Goal: Information Seeking & Learning: Compare options

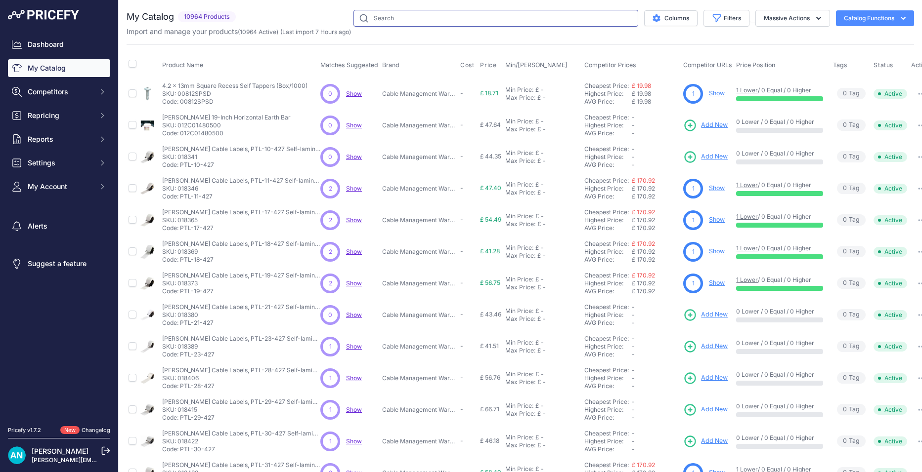
click at [373, 16] on input "text" at bounding box center [495, 18] width 285 height 17
paste input "Black 32mm Single Gang Back Box (Each)"
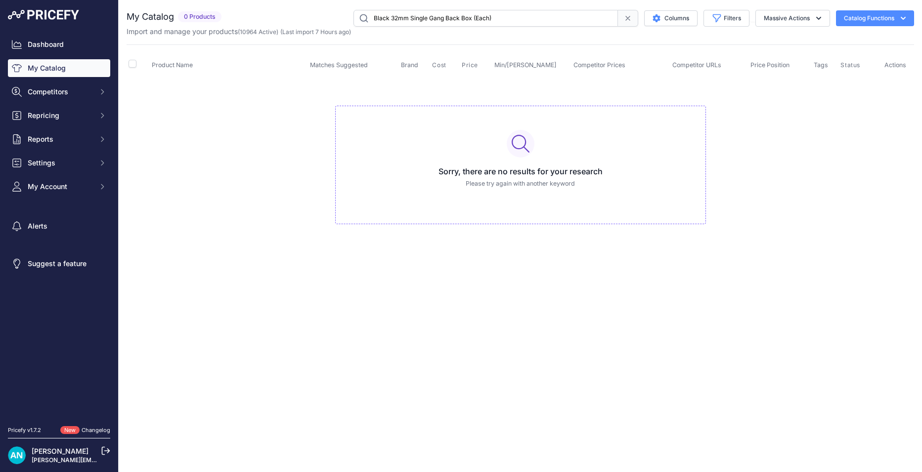
click at [493, 13] on input "Black 32mm Single Gang Back Box (Each)" at bounding box center [485, 18] width 264 height 17
type input "B"
type input "single gang back box"
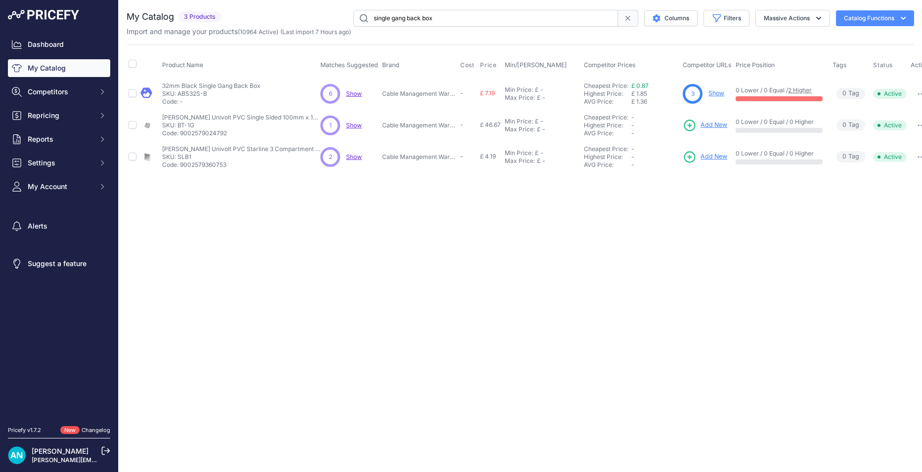
click at [402, 93] on p "Cable Management Warehouse" at bounding box center [419, 94] width 74 height 8
click at [349, 95] on span "Show" at bounding box center [354, 93] width 16 height 7
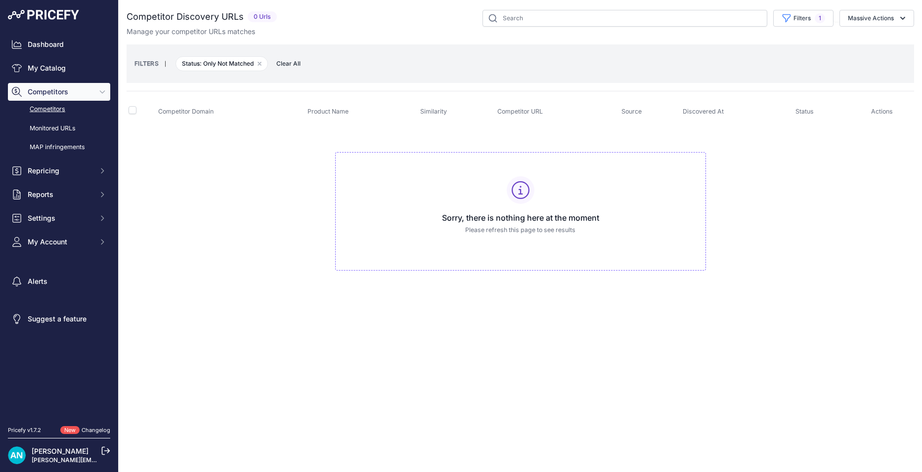
click at [62, 90] on span "Competitors" at bounding box center [60, 92] width 65 height 10
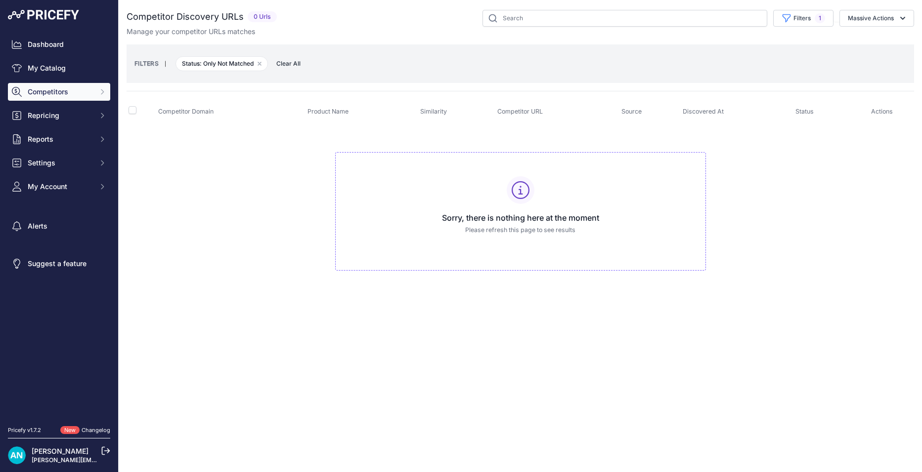
click at [62, 90] on span "Competitors" at bounding box center [60, 92] width 65 height 10
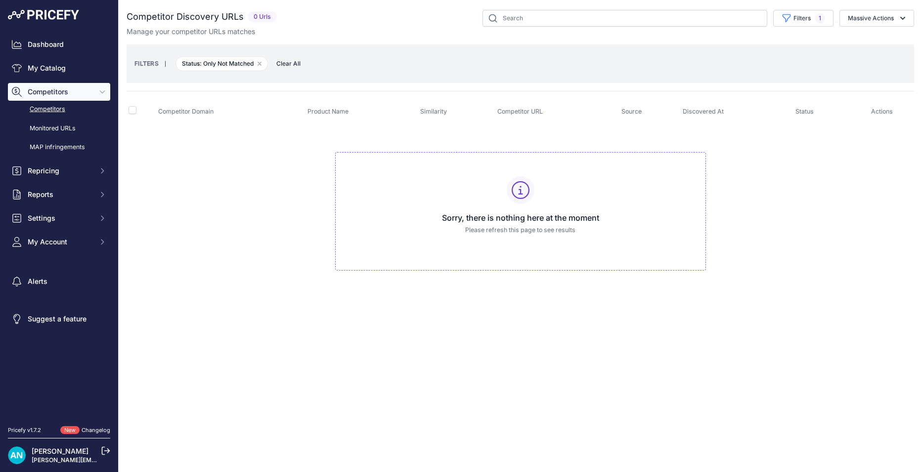
click at [298, 62] on span "Clear All" at bounding box center [288, 64] width 34 height 10
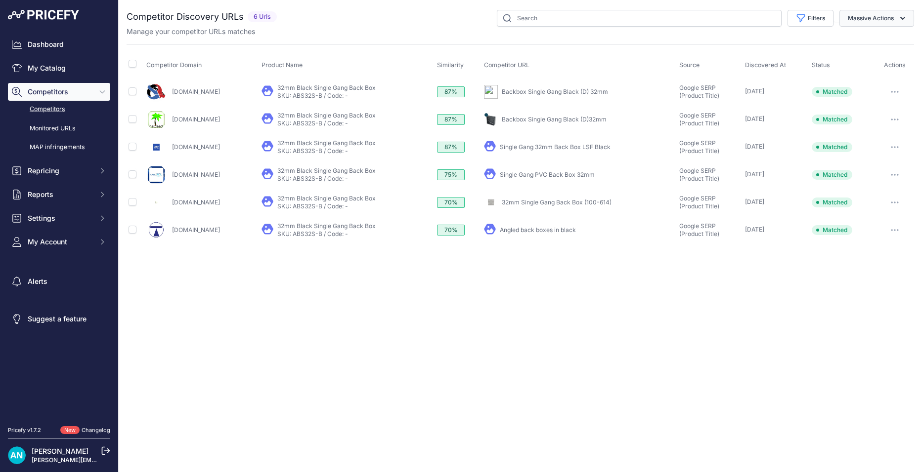
click at [902, 17] on icon "button" at bounding box center [902, 18] width 10 height 10
click at [642, 23] on input "text" at bounding box center [639, 18] width 285 height 17
click at [615, 297] on div "Close You are not connected to the internet." at bounding box center [520, 236] width 803 height 472
click at [43, 106] on link "Competitors" at bounding box center [59, 109] width 102 height 17
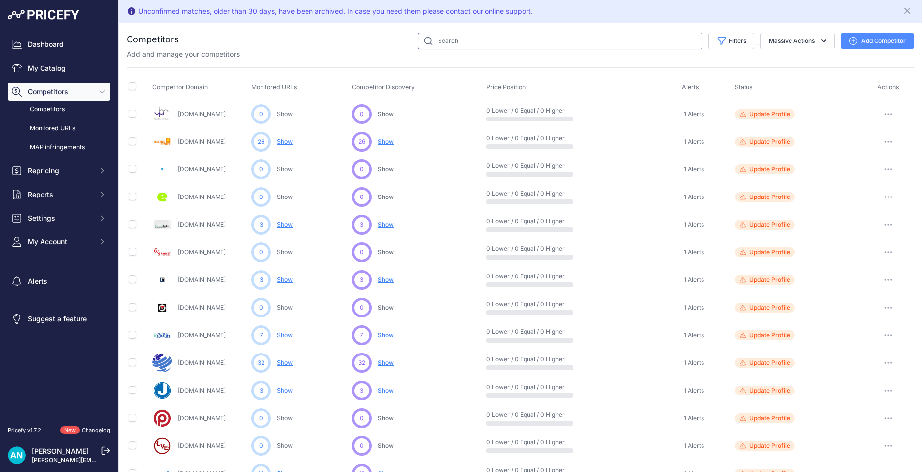
click at [454, 42] on input "text" at bounding box center [560, 41] width 285 height 17
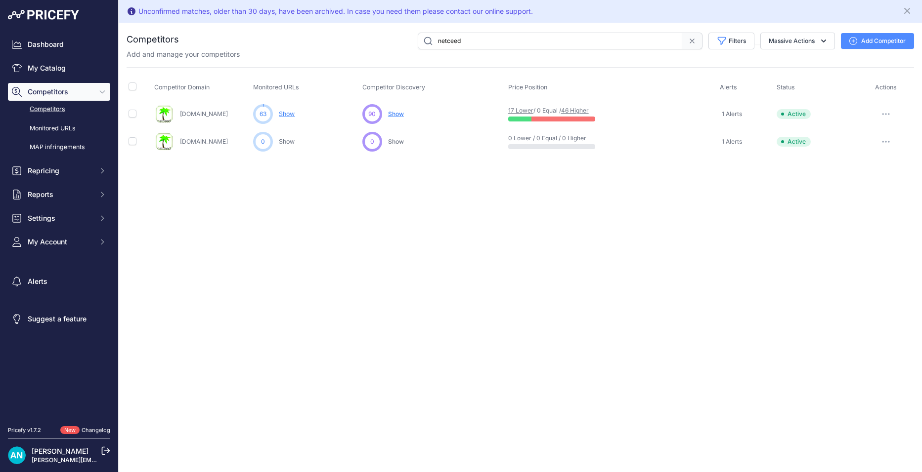
click at [392, 113] on span "Show" at bounding box center [396, 113] width 16 height 7
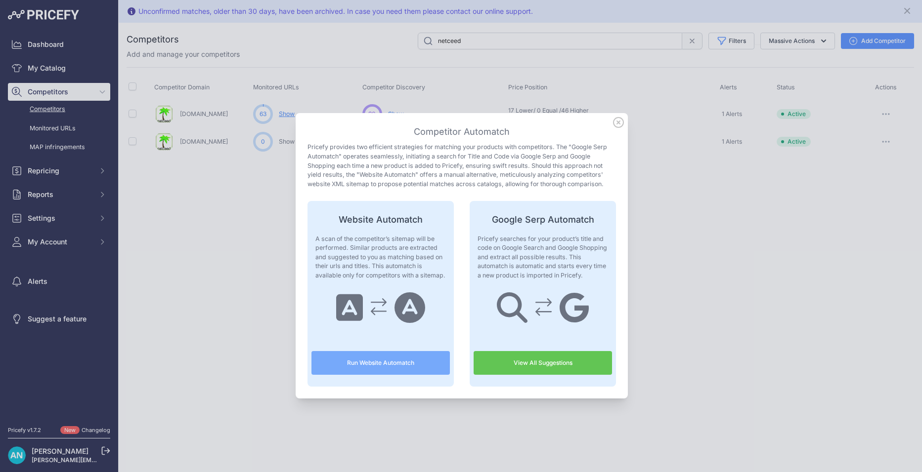
click at [617, 122] on icon at bounding box center [618, 122] width 11 height 11
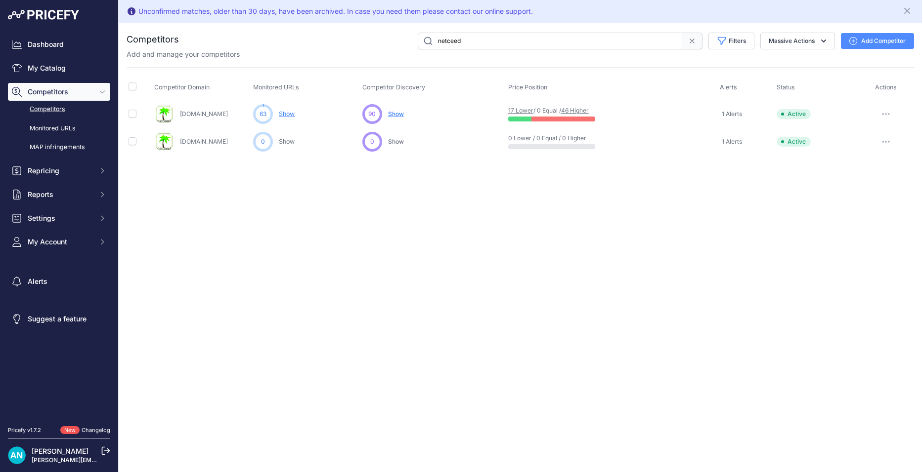
click at [349, 170] on div "Unconfirmed matches, older than 30 days, have been archived. In case you need t…" at bounding box center [520, 236] width 803 height 472
click at [395, 115] on span "Show" at bounding box center [396, 113] width 16 height 7
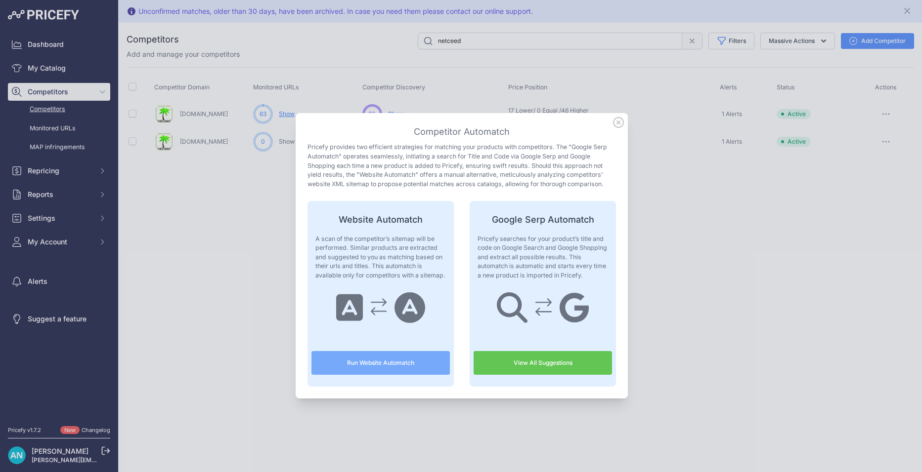
click at [764, 137] on div at bounding box center [461, 236] width 922 height 472
click at [241, 185] on div at bounding box center [461, 236] width 922 height 472
click at [615, 124] on icon at bounding box center [618, 123] width 10 height 10
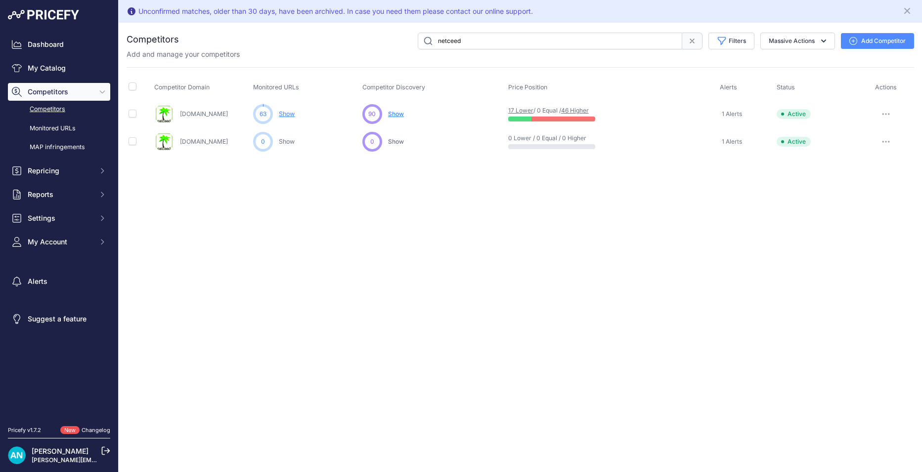
click at [468, 39] on input "netceed" at bounding box center [550, 41] width 264 height 17
type input "n"
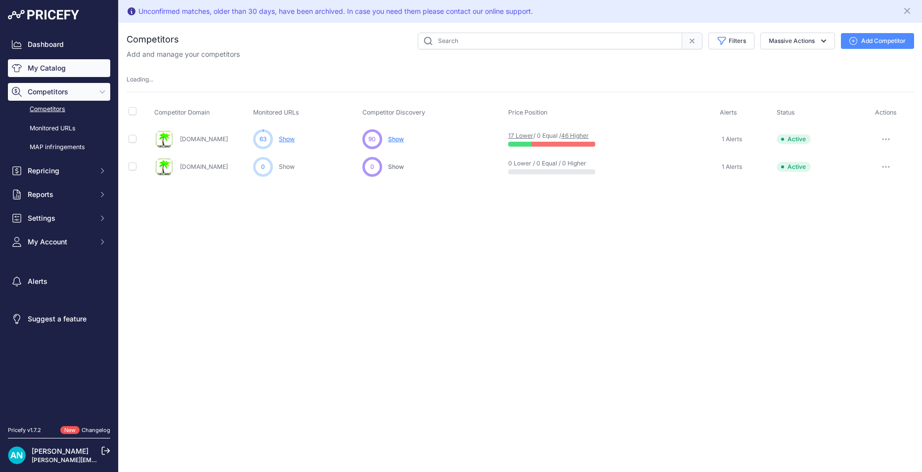
click at [56, 75] on link "My Catalog" at bounding box center [59, 68] width 102 height 18
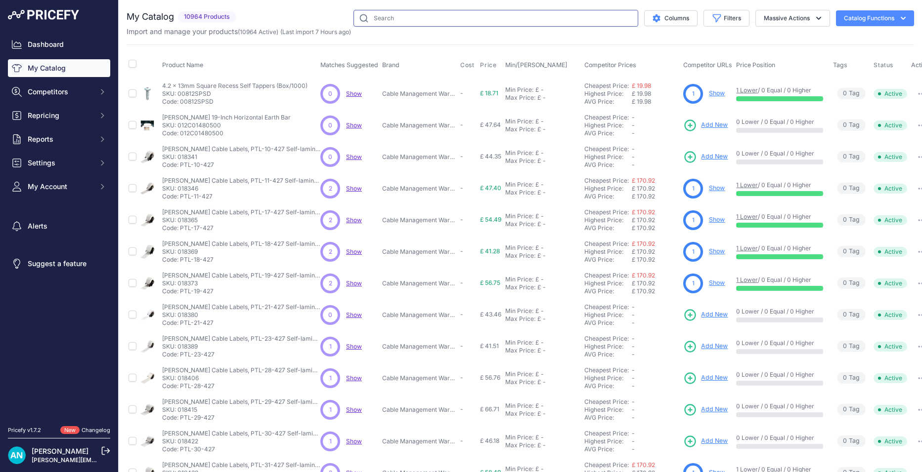
click at [389, 19] on input "text" at bounding box center [495, 18] width 285 height 17
type input "single gang back box"
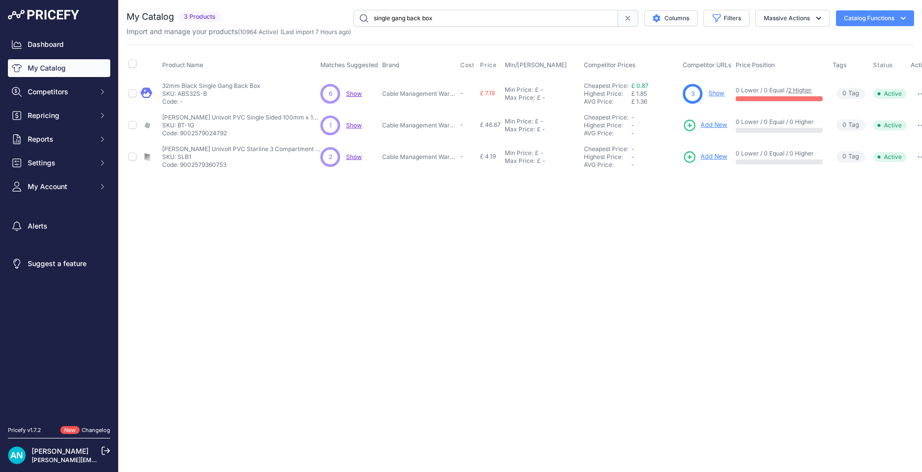
click at [358, 96] on span "Show" at bounding box center [354, 93] width 16 height 7
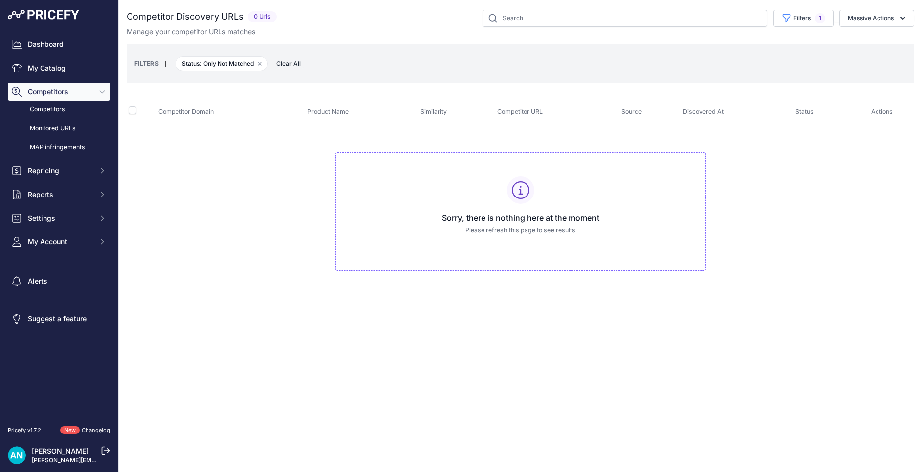
click at [297, 65] on span "Clear All" at bounding box center [288, 64] width 34 height 10
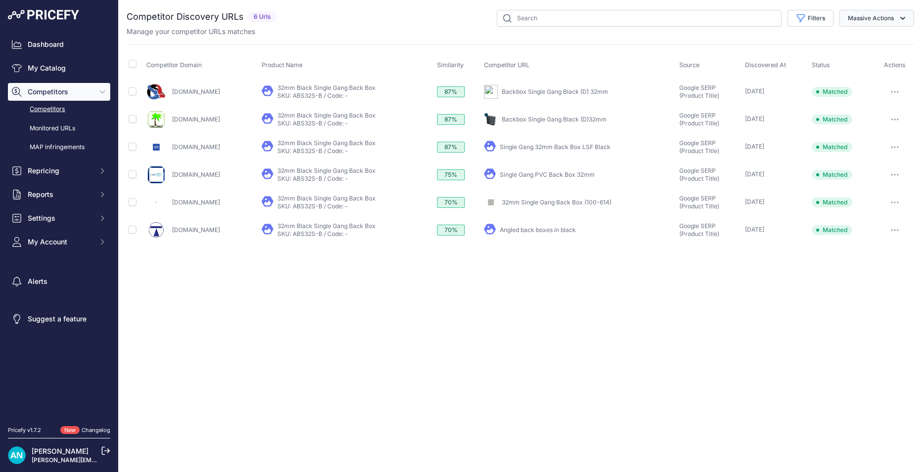
click at [879, 14] on button "Massive Actions" at bounding box center [876, 18] width 75 height 17
click at [345, 271] on div "Close You are not connected to the internet." at bounding box center [520, 236] width 803 height 472
click at [895, 89] on button "button" at bounding box center [895, 92] width 20 height 14
click at [616, 61] on th "Competitor URL" at bounding box center [579, 65] width 195 height 25
click at [354, 29] on div "Manage your competitor URLs matches" at bounding box center [520, 32] width 787 height 10
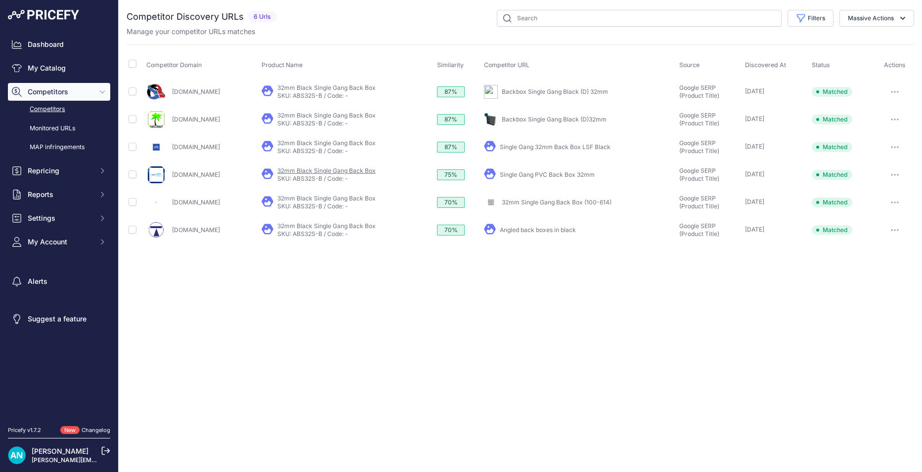
click at [376, 169] on link "32mm Black Single Gang Back Box" at bounding box center [326, 170] width 98 height 7
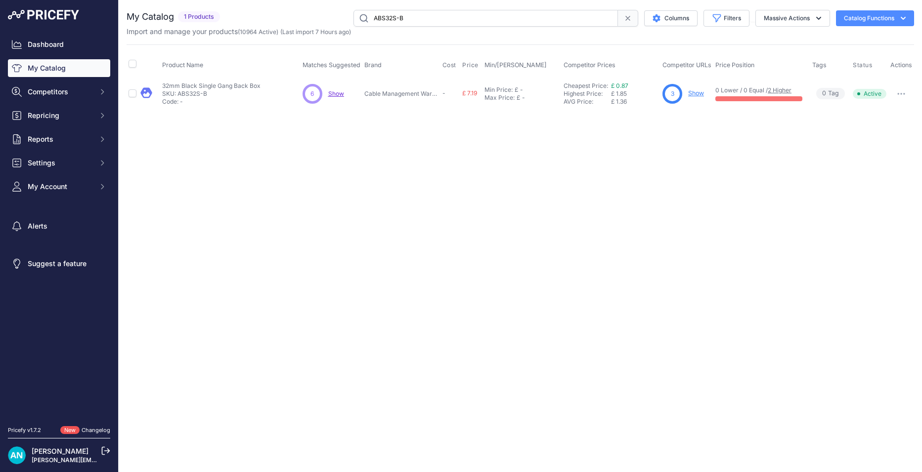
click at [691, 92] on link "Show" at bounding box center [696, 92] width 16 height 7
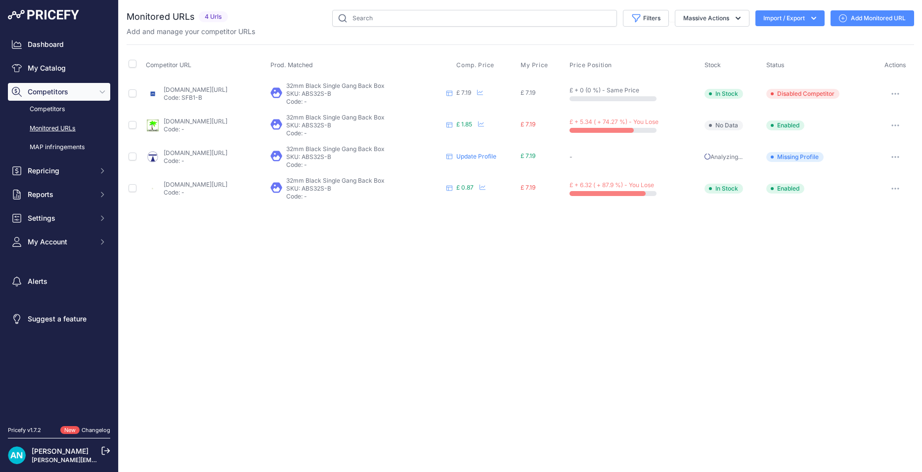
click at [496, 157] on link "Update Profile" at bounding box center [476, 156] width 40 height 7
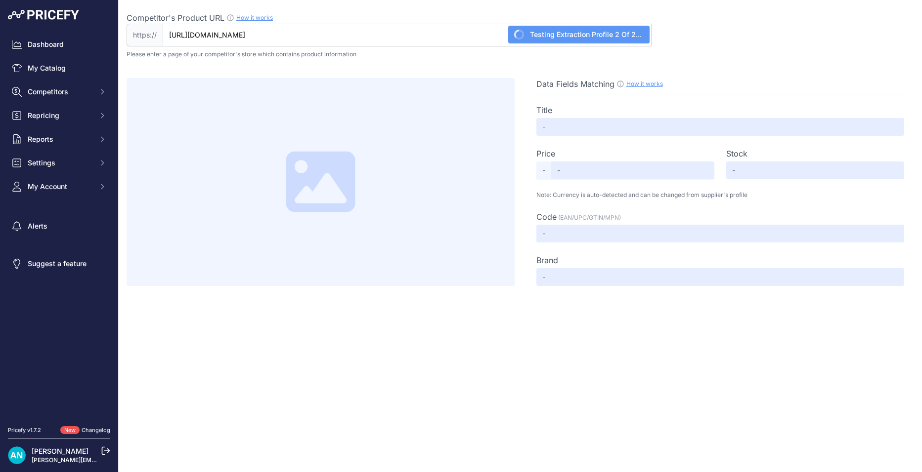
type input "Not Found"
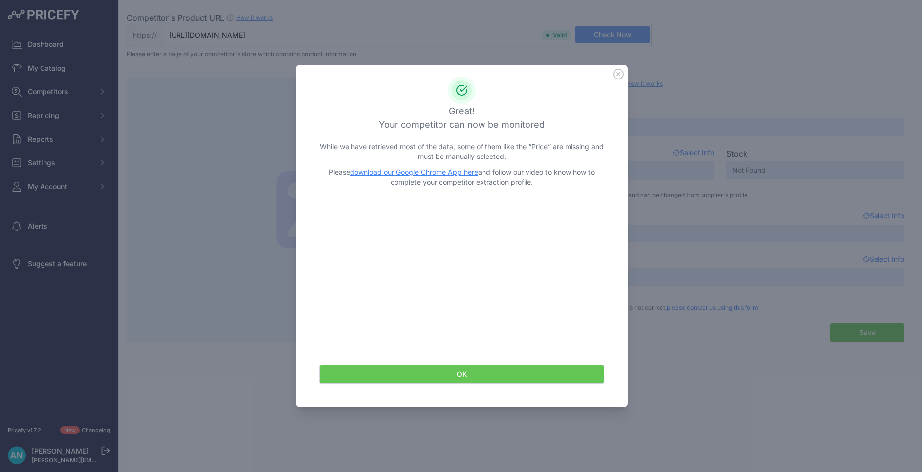
click at [465, 376] on button "OK" at bounding box center [461, 374] width 285 height 19
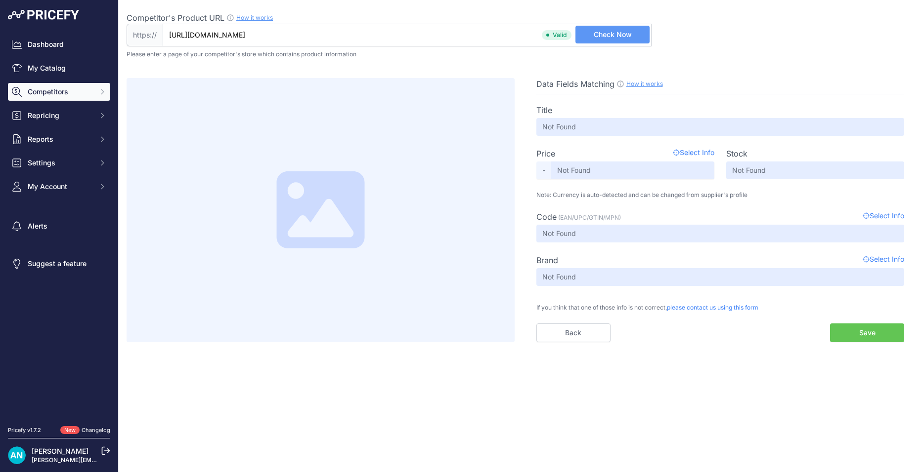
click at [64, 89] on span "Competitors" at bounding box center [60, 92] width 65 height 10
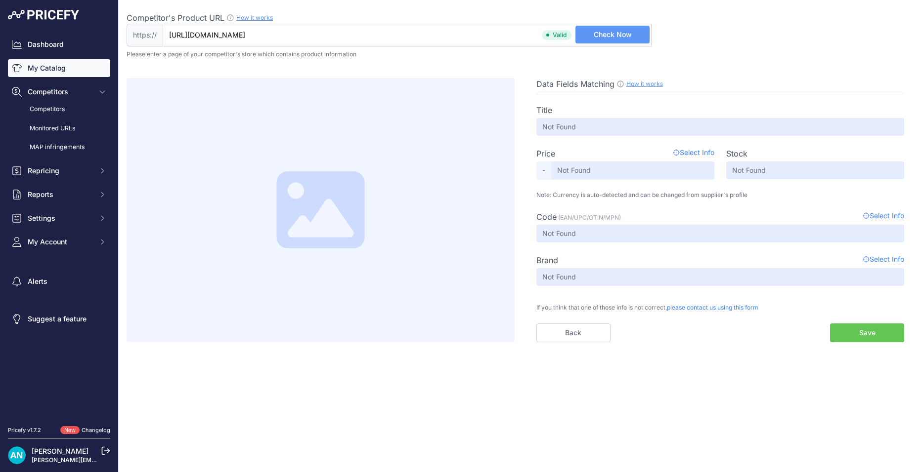
click at [62, 70] on link "My Catalog" at bounding box center [59, 68] width 102 height 18
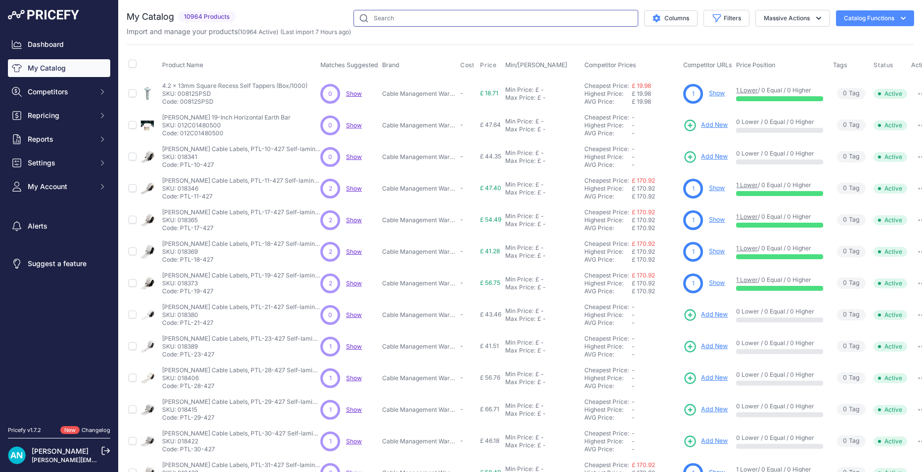
click at [384, 18] on input "text" at bounding box center [495, 18] width 285 height 17
type input "single gang back box"
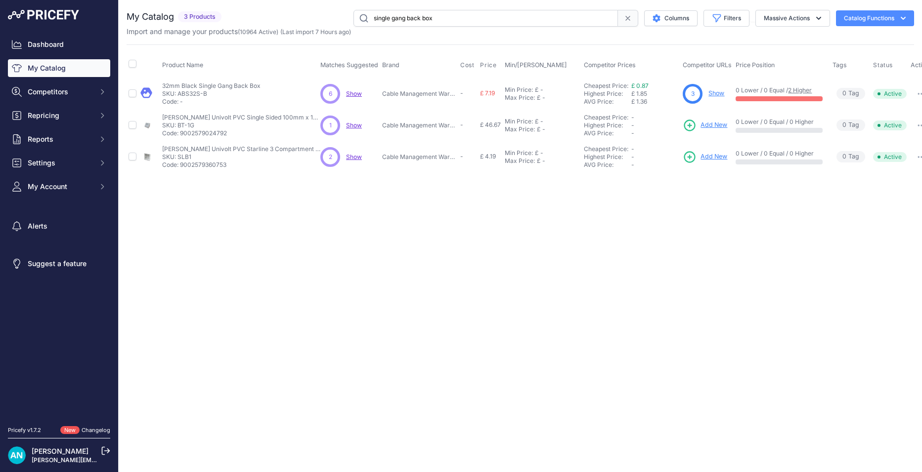
click at [713, 92] on link "Show" at bounding box center [716, 92] width 16 height 7
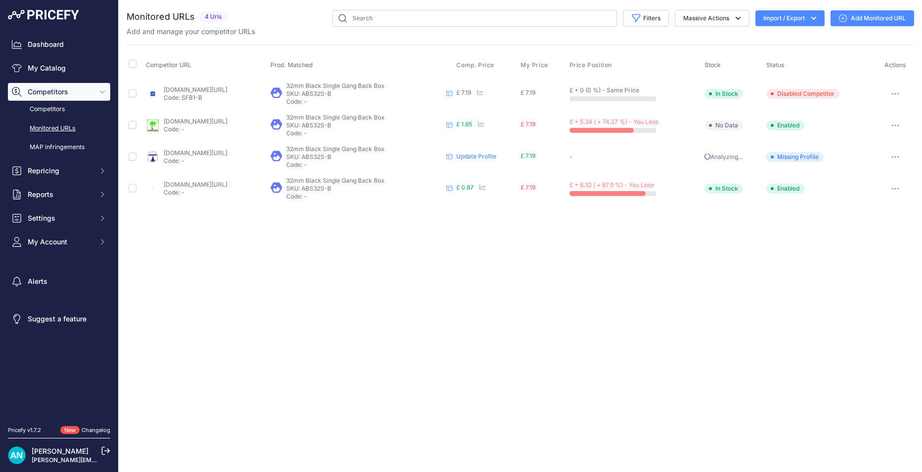
click at [688, 161] on p "-" at bounding box center [634, 157] width 131 height 8
click at [518, 129] on td "£ 1.85 8 Hours ago Show Price Timeline Price Timeline to September 1" at bounding box center [486, 126] width 64 height 32
click at [892, 94] on button "button" at bounding box center [895, 94] width 20 height 14
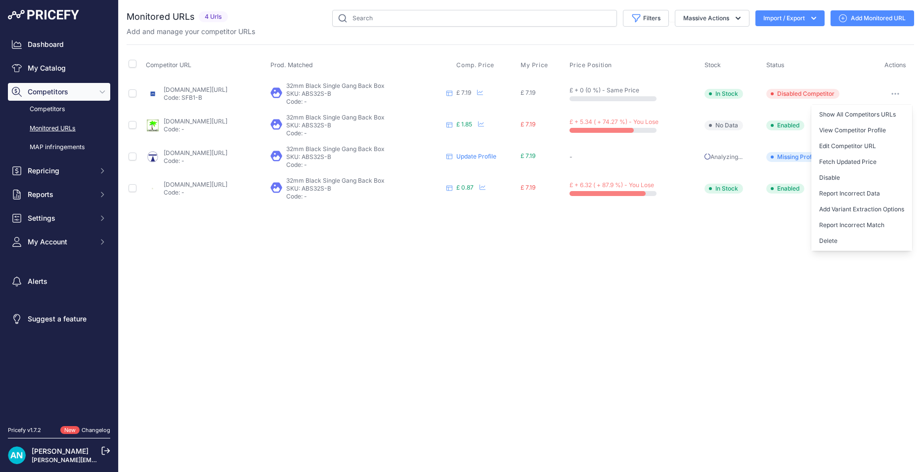
click at [690, 298] on div "Close You are not connected to the internet." at bounding box center [520, 236] width 803 height 472
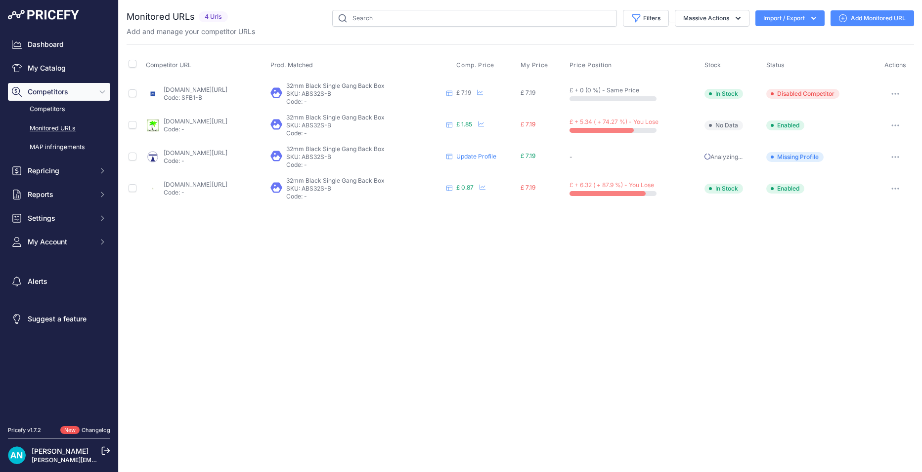
click at [577, 254] on div "Close You are not connected to the internet." at bounding box center [520, 236] width 803 height 472
click at [897, 90] on button "button" at bounding box center [895, 94] width 20 height 14
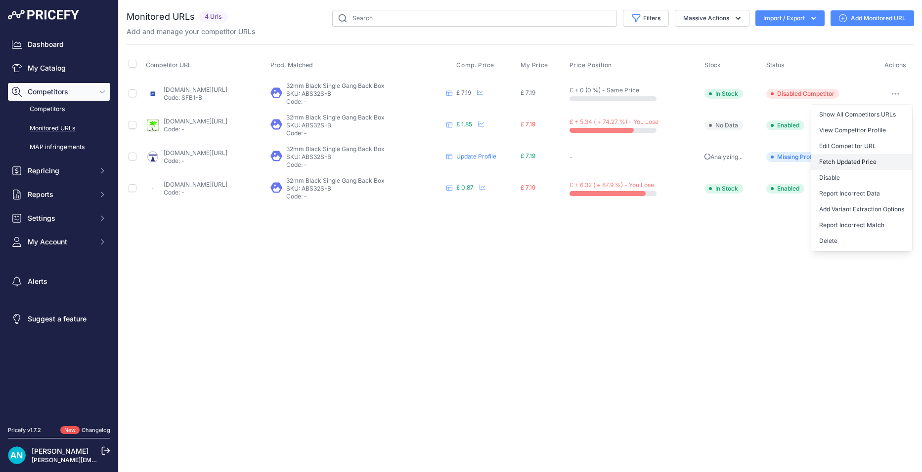
click at [864, 159] on button "Fetch Updated Price" at bounding box center [861, 162] width 101 height 16
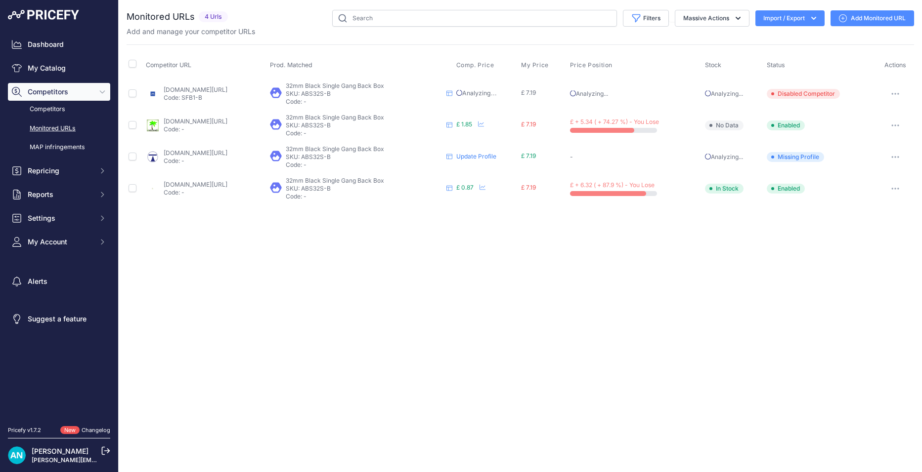
click at [227, 153] on link "tuk.co.uk/product/angled-back-boxes-black/?prirule_jdsnikfkfjsd=3866" at bounding box center [196, 152] width 64 height 7
click at [897, 155] on button "button" at bounding box center [895, 157] width 20 height 14
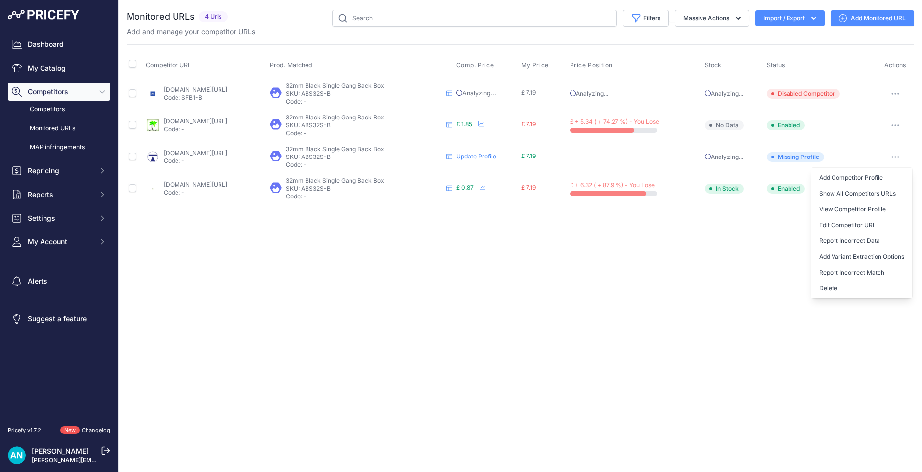
click at [218, 121] on link "uk-store.netceed.com/backbox-single-gang-black-d-32mm.html?prirule_jdsnikfkfjsd…" at bounding box center [196, 121] width 64 height 7
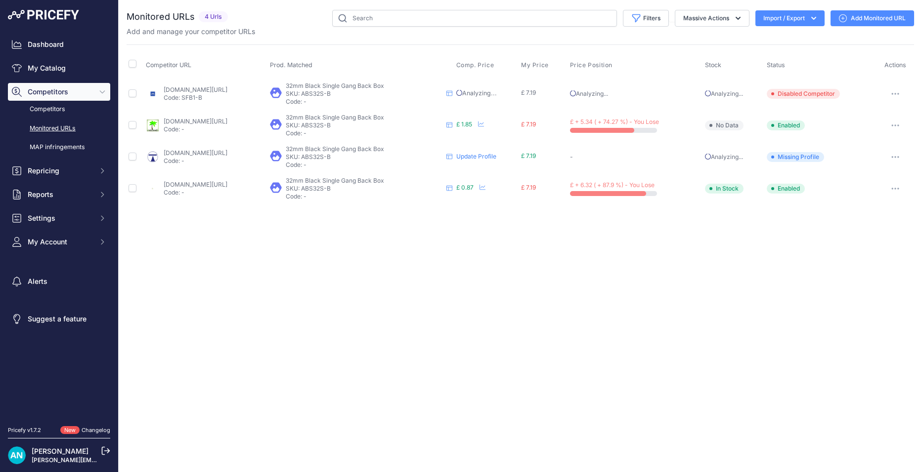
click at [399, 153] on p "32mm Black Single Gang Back Box" at bounding box center [364, 149] width 156 height 8
click at [384, 183] on span "32mm Black Single Gang Back Box" at bounding box center [335, 180] width 98 height 7
click at [354, 182] on span "32mm Black Single Gang Back Box" at bounding box center [335, 180] width 98 height 7
click at [736, 19] on icon "button" at bounding box center [738, 18] width 10 height 10
click at [384, 87] on span "32mm Black Single Gang Back Box" at bounding box center [335, 85] width 98 height 7
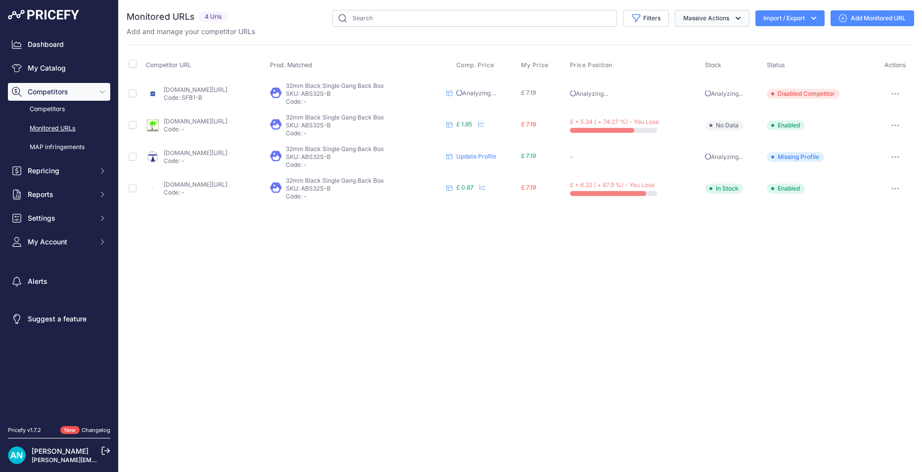
click at [738, 16] on icon "button" at bounding box center [738, 18] width 10 height 10
click at [104, 192] on icon "Sidebar" at bounding box center [102, 195] width 8 height 8
click at [52, 213] on link "My Reports" at bounding box center [59, 212] width 102 height 17
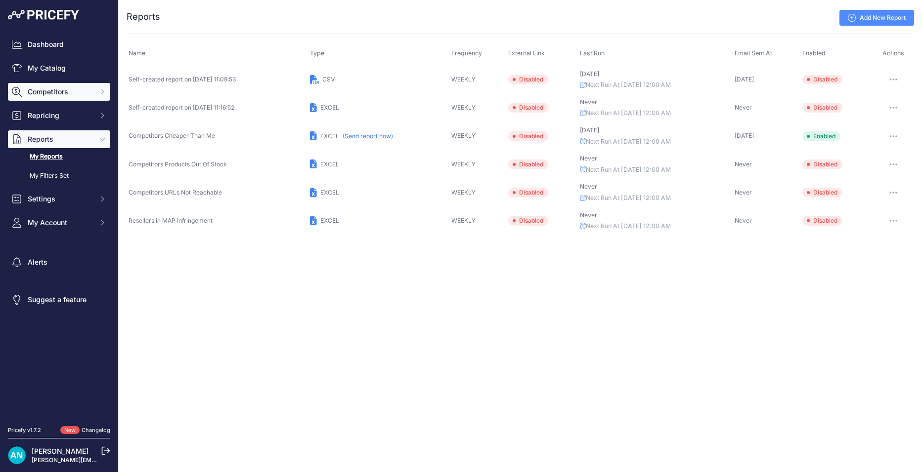
click at [73, 94] on span "Competitors" at bounding box center [60, 92] width 65 height 10
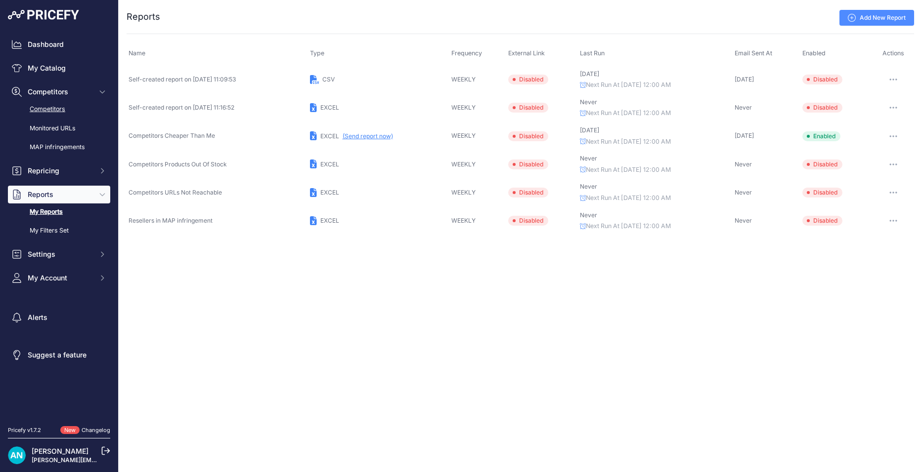
click at [59, 110] on link "Competitors" at bounding box center [59, 109] width 102 height 17
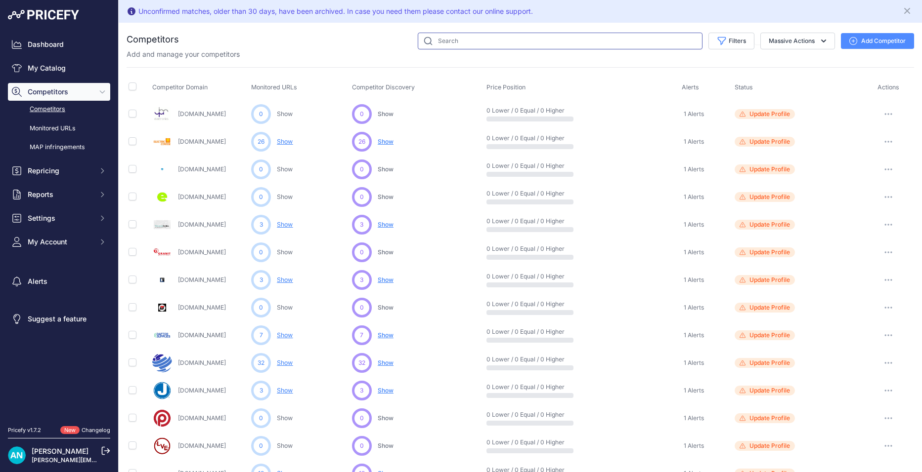
click at [439, 40] on input "text" at bounding box center [560, 41] width 285 height 17
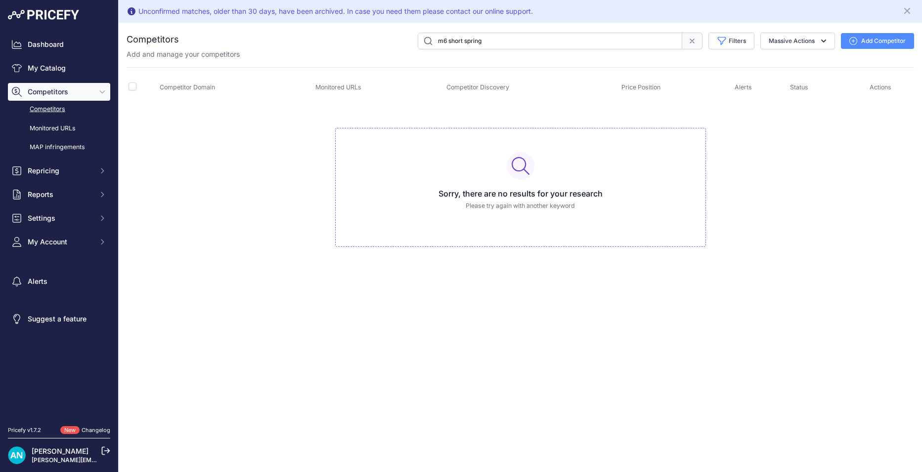
click at [493, 41] on input "m6 short spring" at bounding box center [550, 41] width 264 height 17
click at [503, 40] on input "m6 short spring" at bounding box center [550, 41] width 264 height 17
click at [627, 39] on input "m6 short spring" at bounding box center [550, 41] width 264 height 17
click at [560, 40] on input "m6 short spring" at bounding box center [550, 41] width 264 height 17
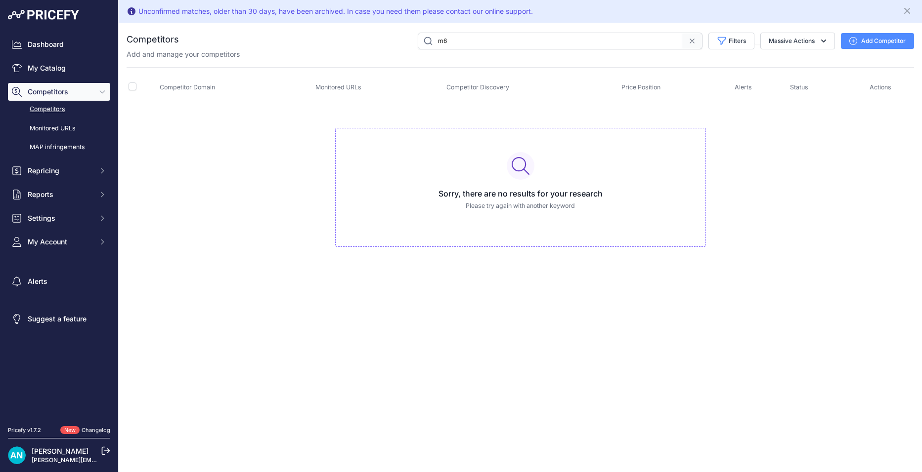
type input "m"
type input "s"
click at [526, 45] on input "text" at bounding box center [550, 41] width 264 height 17
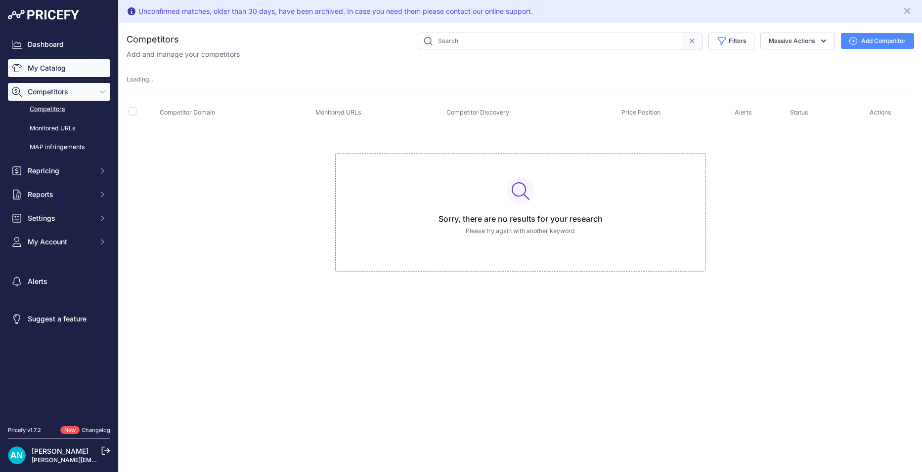
click at [58, 68] on link "My Catalog" at bounding box center [59, 68] width 102 height 18
click at [467, 41] on input "text" at bounding box center [550, 41] width 264 height 17
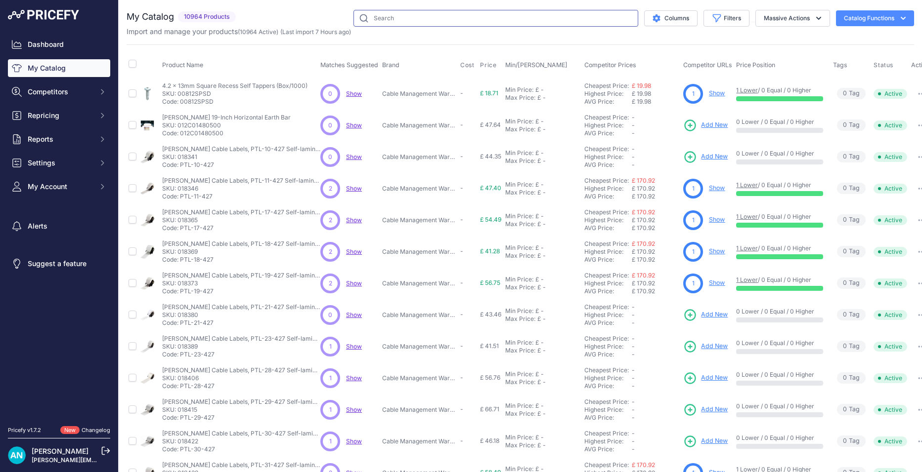
click at [389, 20] on input "text" at bounding box center [495, 18] width 285 height 17
type input "m6 short spring"
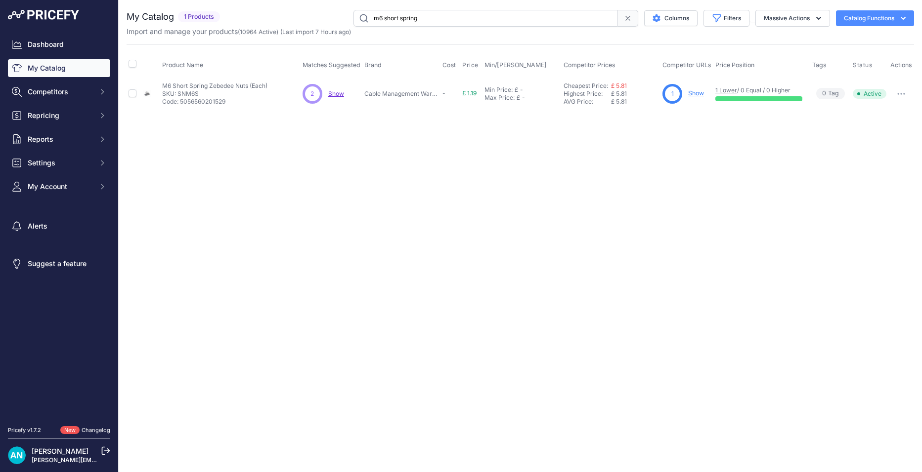
click at [696, 92] on link "Show" at bounding box center [696, 92] width 16 height 7
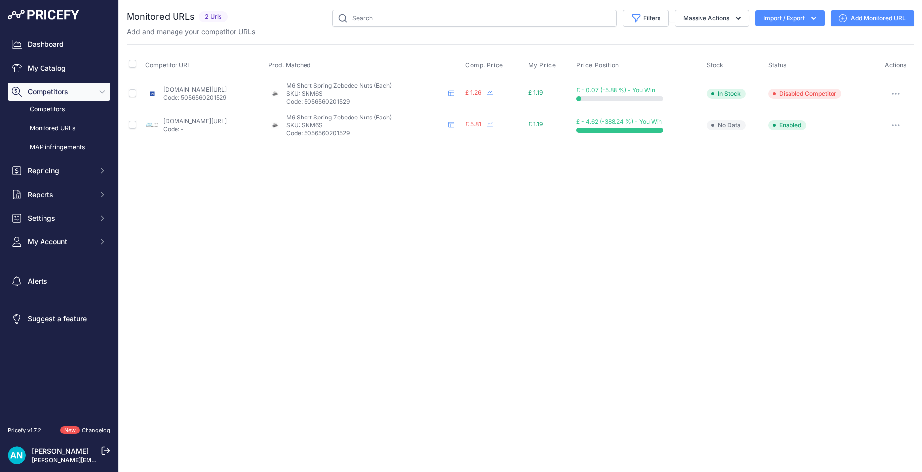
click at [534, 185] on div "Close You are not connected to the internet." at bounding box center [520, 236] width 803 height 472
click at [46, 110] on link "Competitors" at bounding box center [59, 109] width 102 height 17
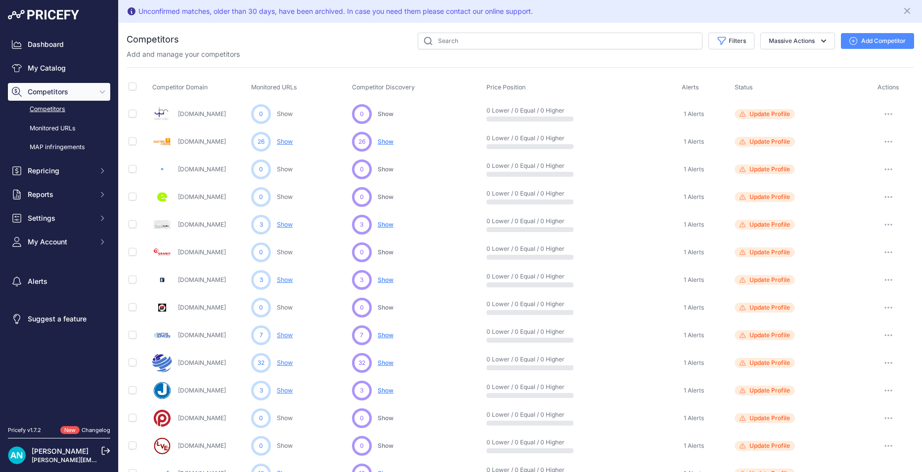
click at [62, 107] on link "Competitors" at bounding box center [59, 109] width 102 height 17
click at [96, 237] on button "My Account" at bounding box center [59, 242] width 102 height 18
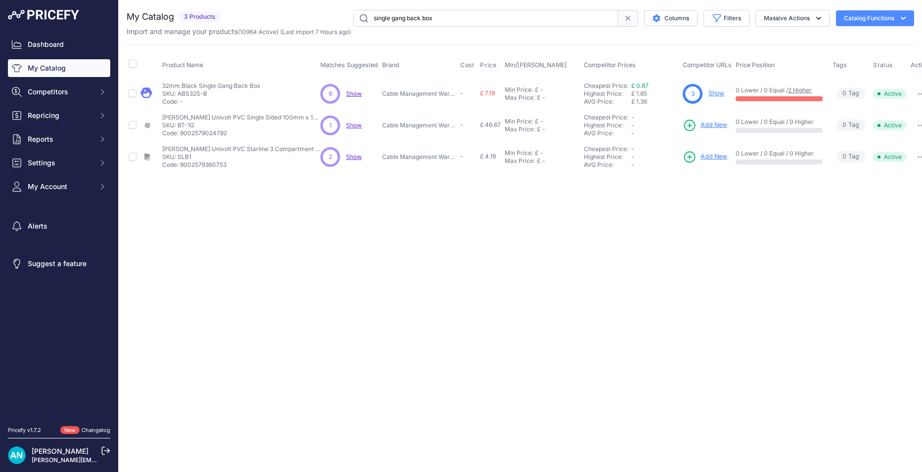
drag, startPoint x: 0, startPoint y: 0, endPoint x: 356, endPoint y: 214, distance: 415.5
click at [356, 214] on div "Close You are not connected to the internet." at bounding box center [520, 236] width 803 height 472
click at [59, 69] on link "My Catalog" at bounding box center [59, 68] width 102 height 18
click at [470, 16] on input "single gang back box" at bounding box center [485, 18] width 264 height 17
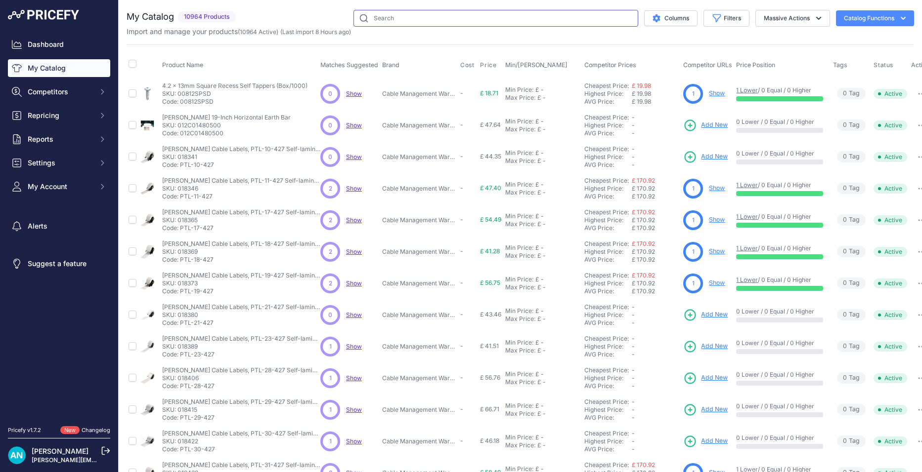
click at [386, 20] on input "text" at bounding box center [495, 18] width 285 height 17
click at [375, 17] on input "text" at bounding box center [495, 18] width 285 height 17
paste input "Faithfull Soft Grip Screwdriver Set"
type input "Faithfull Soft Grip Screwdriver Set"
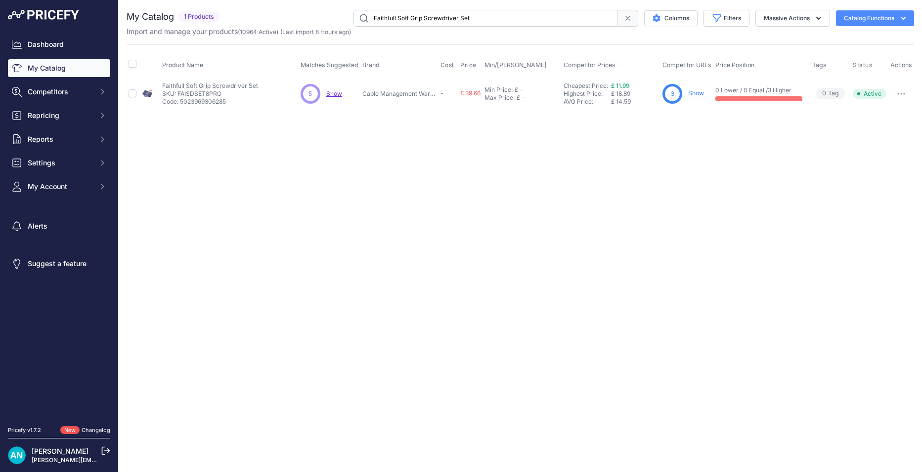
click at [335, 94] on span "Show" at bounding box center [334, 93] width 16 height 7
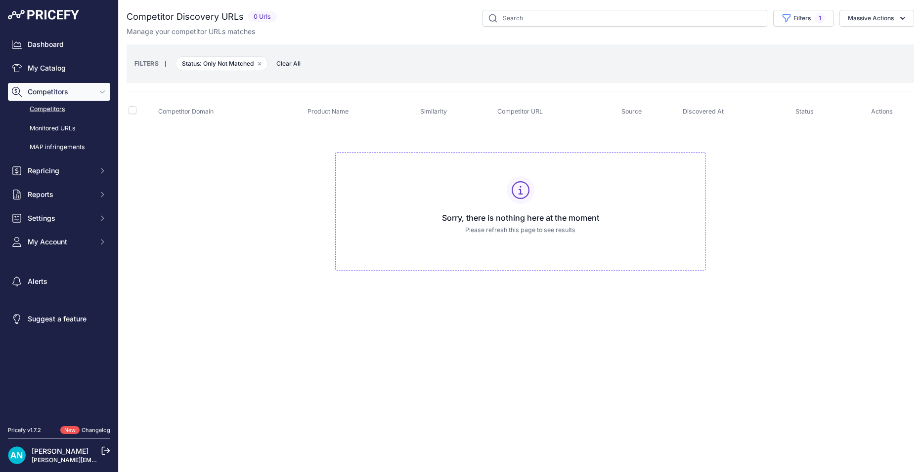
click at [259, 179] on td "Sorry, there is nothing here at the moment Please refresh this page to see resu…" at bounding box center [520, 207] width 787 height 167
click at [295, 61] on span "Clear All" at bounding box center [288, 64] width 34 height 10
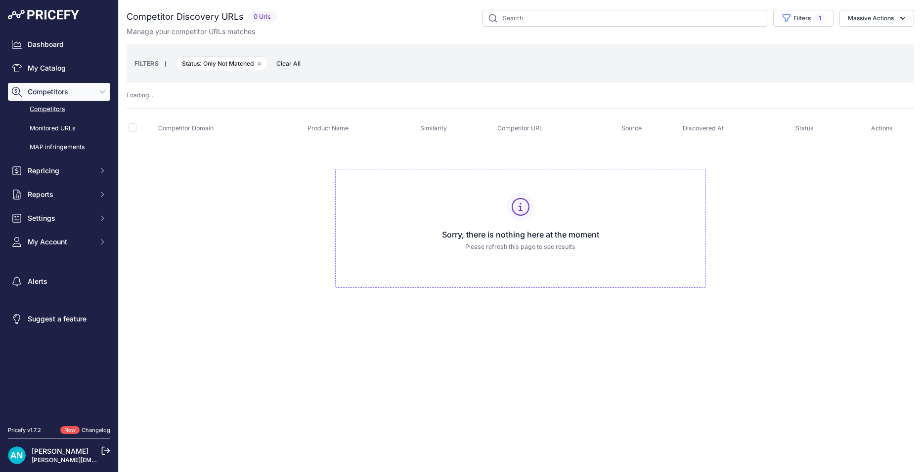
click at [300, 153] on td "Sorry, there is nothing here at the moment Please refresh this page to see resu…" at bounding box center [520, 224] width 787 height 167
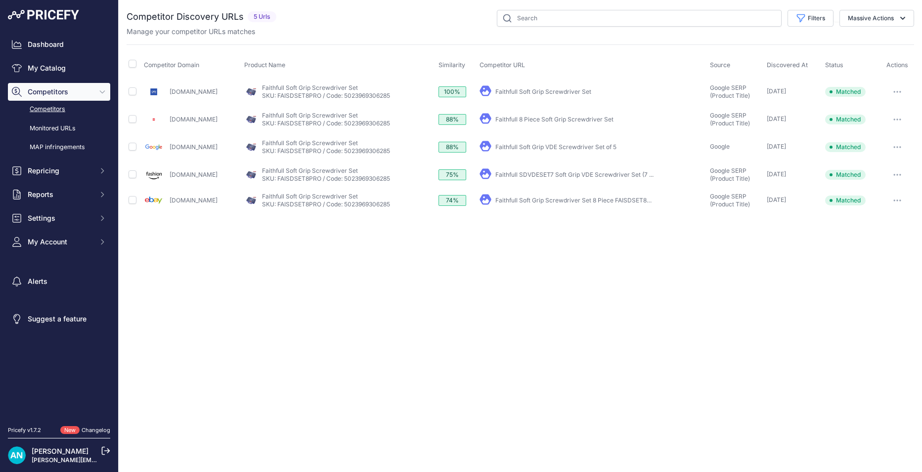
click at [206, 119] on link "Tradecounterdirect.com" at bounding box center [194, 119] width 48 height 7
click at [879, 20] on button "Massive Actions" at bounding box center [876, 18] width 75 height 17
click at [721, 255] on div "Close You are not connected to the internet." at bounding box center [520, 236] width 803 height 472
click at [896, 89] on button "button" at bounding box center [897, 92] width 20 height 14
click at [807, 258] on div "Close You are not connected to the internet." at bounding box center [520, 236] width 803 height 472
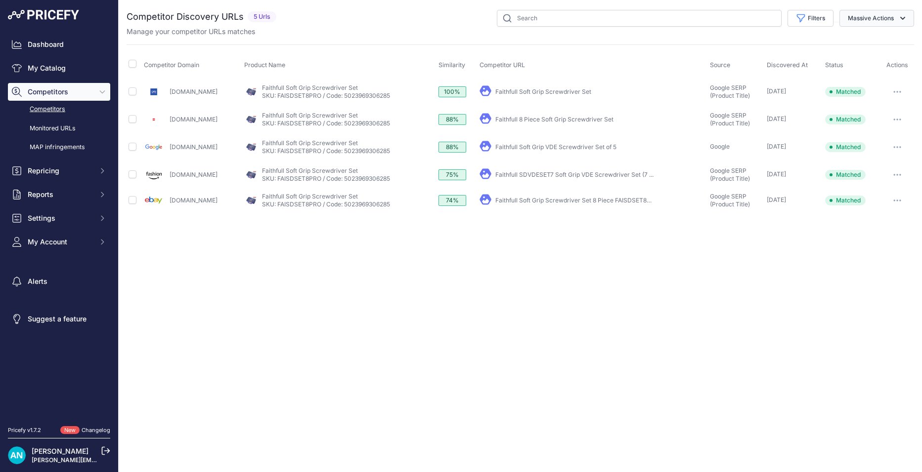
click at [901, 17] on icon "button" at bounding box center [902, 18] width 10 height 10
click at [524, 302] on div "Close You are not connected to the internet." at bounding box center [520, 236] width 803 height 472
click at [47, 65] on link "My Catalog" at bounding box center [59, 68] width 102 height 18
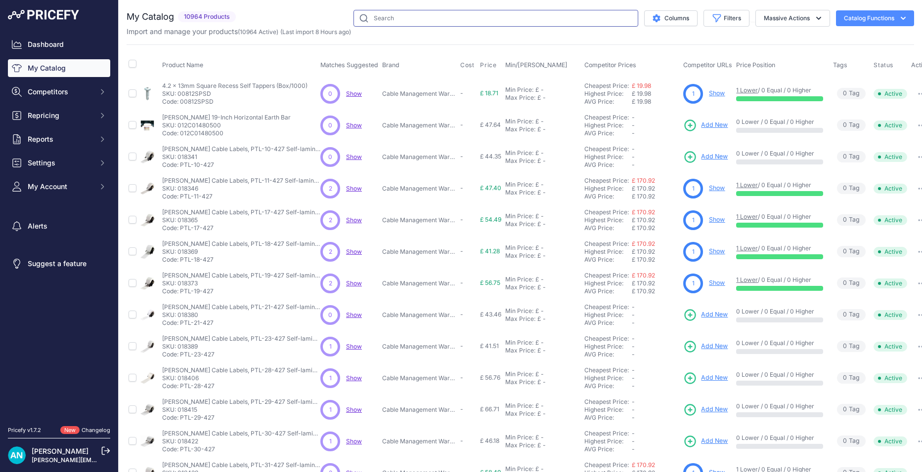
click at [375, 18] on input "text" at bounding box center [495, 18] width 285 height 17
click at [393, 16] on input "text" at bounding box center [495, 18] width 285 height 17
paste input "Faithfull Soft Grip Screwdriver Set"
type input "Faithfull Soft Grip Screwdriver Set"
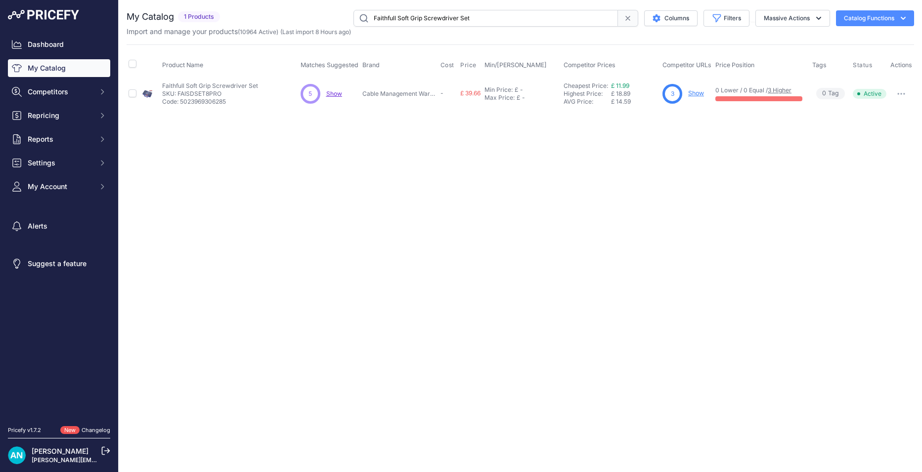
click at [697, 93] on link "Show" at bounding box center [696, 92] width 16 height 7
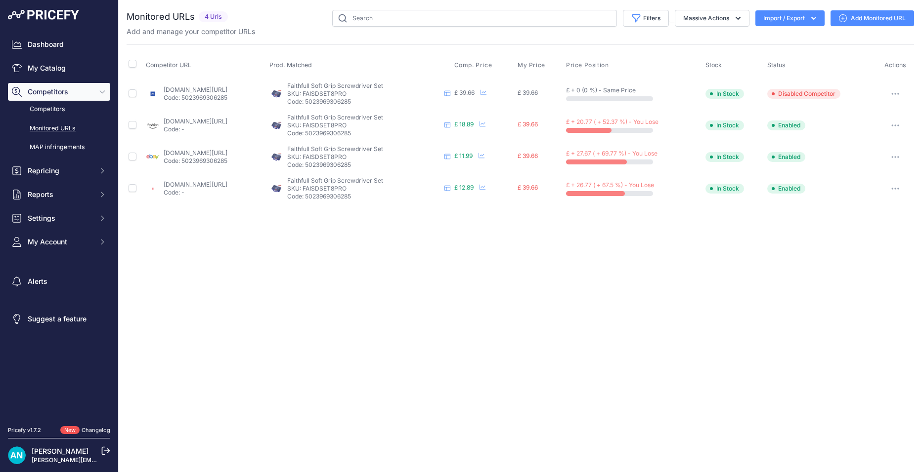
click at [449, 231] on div "Close You are not connected to the internet." at bounding box center [520, 236] width 803 height 472
click at [525, 246] on div "Close You are not connected to the internet." at bounding box center [520, 236] width 803 height 472
click at [376, 92] on p "SKU: FAISDSET8PRO" at bounding box center [363, 94] width 153 height 8
